Goal: Check status: Check status

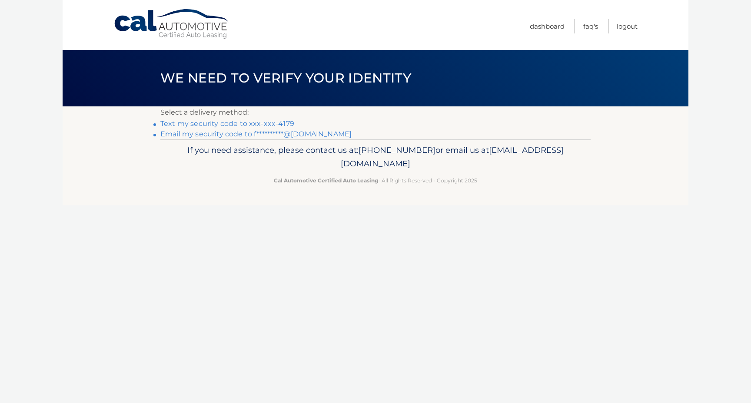
click at [272, 124] on link "Text my security code to xxx-xxx-4179" at bounding box center [227, 123] width 134 height 8
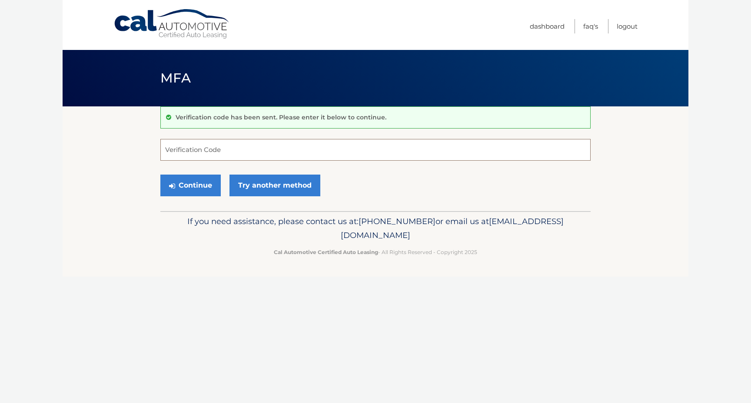
click at [233, 152] on input "Verification Code" at bounding box center [375, 150] width 430 height 22
paste input "350681"
type input "350681"
click at [206, 189] on button "Continue" at bounding box center [190, 186] width 60 height 22
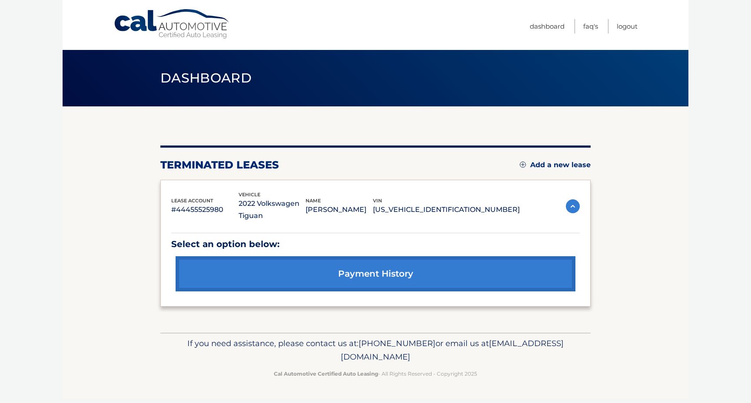
click at [446, 269] on link "payment history" at bounding box center [375, 273] width 400 height 35
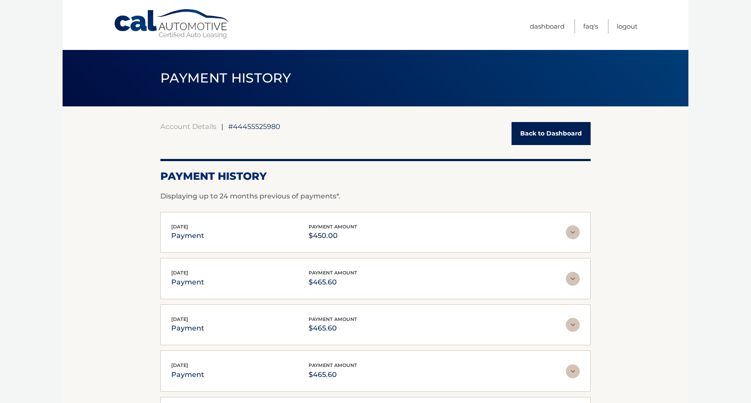
click at [204, 131] on div "Account Details | #44455525980 Back to Dashboard" at bounding box center [375, 133] width 430 height 23
click at [235, 75] on span "PAYMENT HISTORY" at bounding box center [225, 78] width 131 height 16
click at [531, 129] on link "Back to Dashboard" at bounding box center [550, 133] width 79 height 23
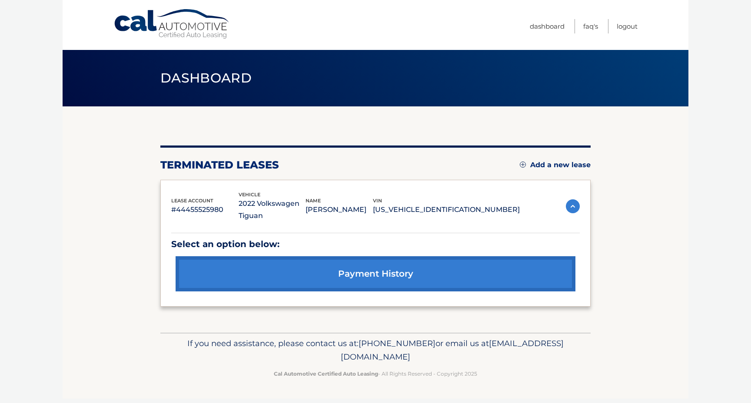
click at [571, 207] on img at bounding box center [573, 206] width 14 height 14
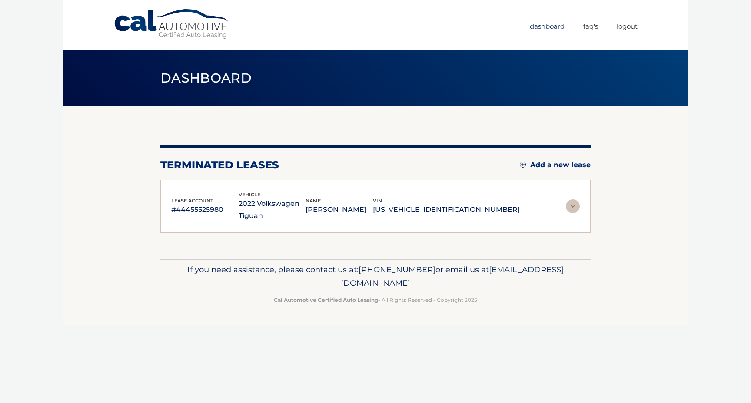
click at [545, 26] on link "Dashboard" at bounding box center [547, 26] width 35 height 14
